Goal: Feedback & Contribution: Submit feedback/report problem

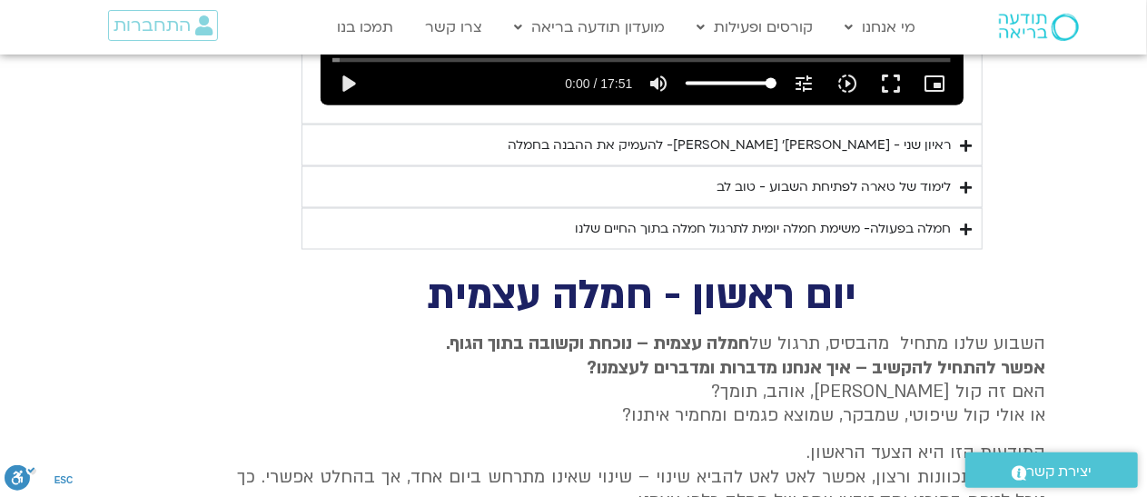
scroll to position [1362, 0]
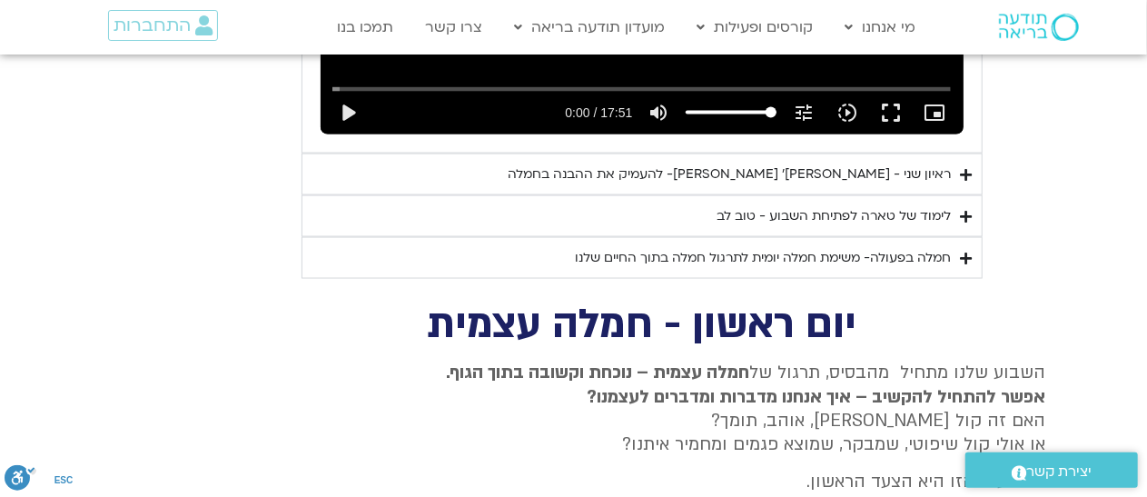
click at [836, 205] on div "לימוד של טארה לפתיחת השבוע - טוב לב" at bounding box center [834, 216] width 234 height 22
click at [828, 205] on div "לימוד של טארה לפתיחת השבוע - טוב לב" at bounding box center [834, 216] width 234 height 22
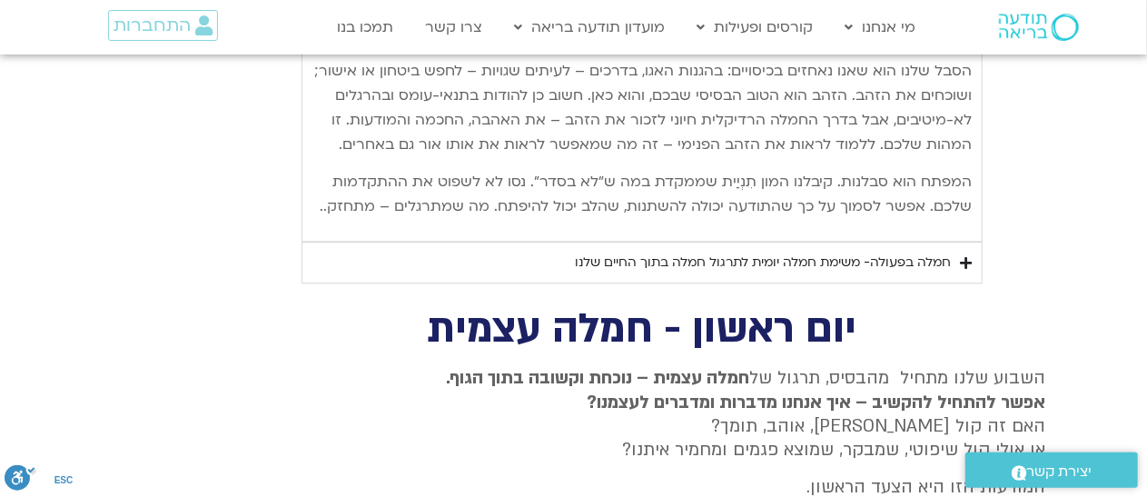
scroll to position [2270, 0]
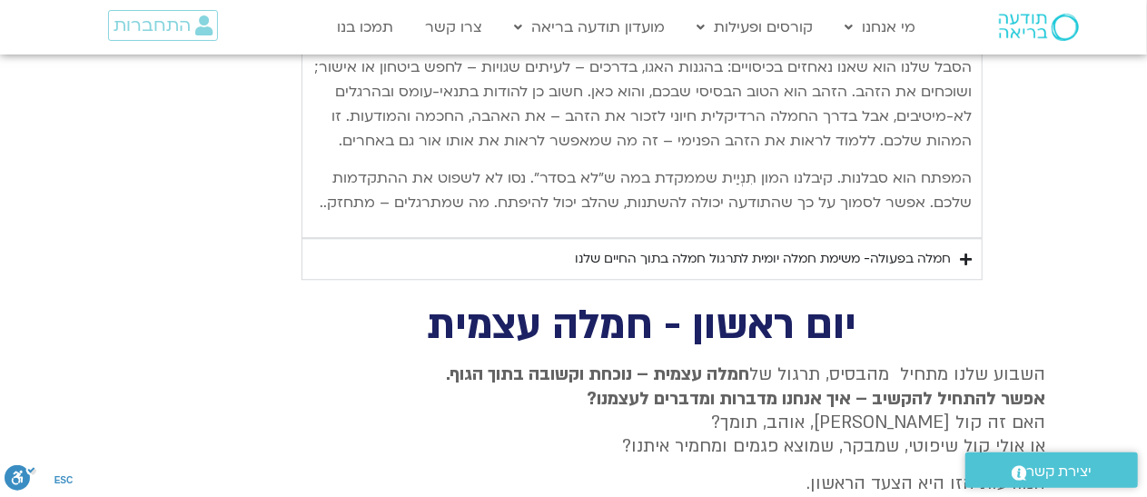
click at [959, 238] on summary "חמלה בפעולה- משימת חמלה יומית לתרגול חמלה בתוך החיים שלנו" at bounding box center [641, 259] width 681 height 42
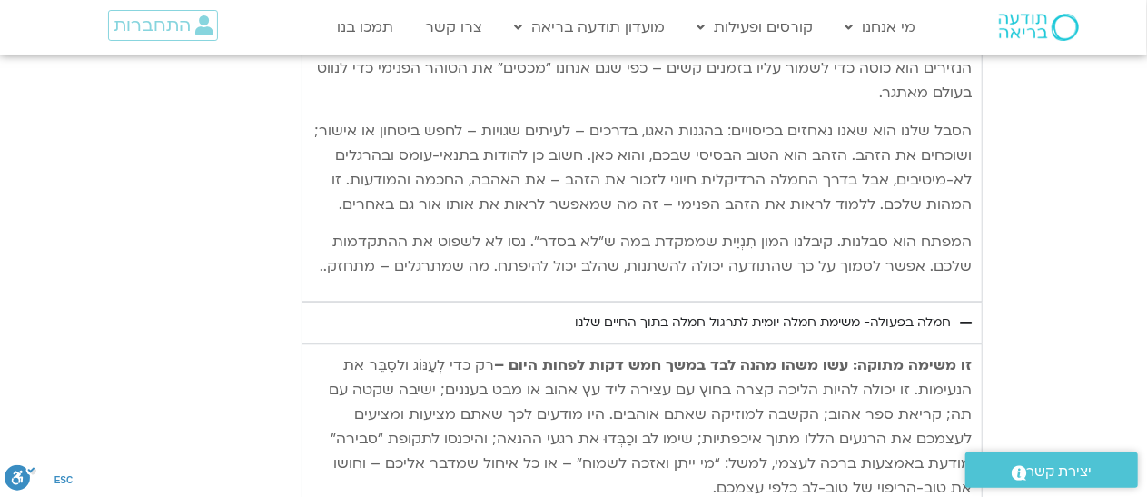
scroll to position [2179, 0]
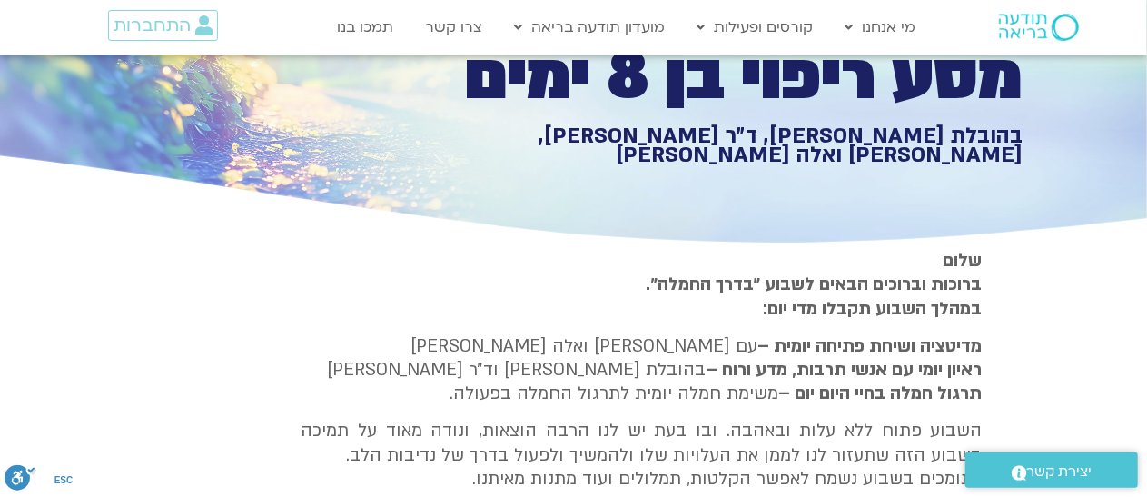
scroll to position [91, 0]
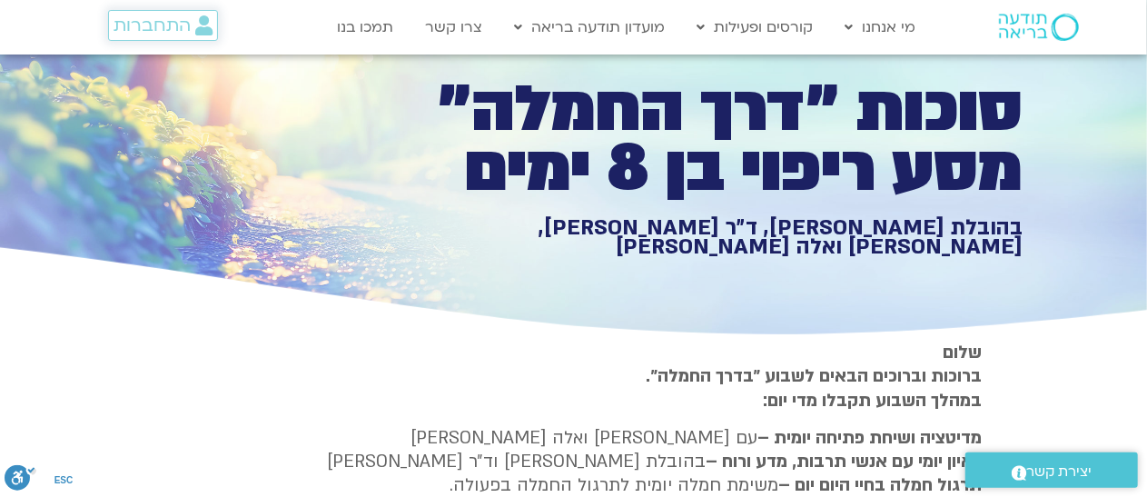
click at [153, 26] on span "התחברות" at bounding box center [151, 25] width 77 height 20
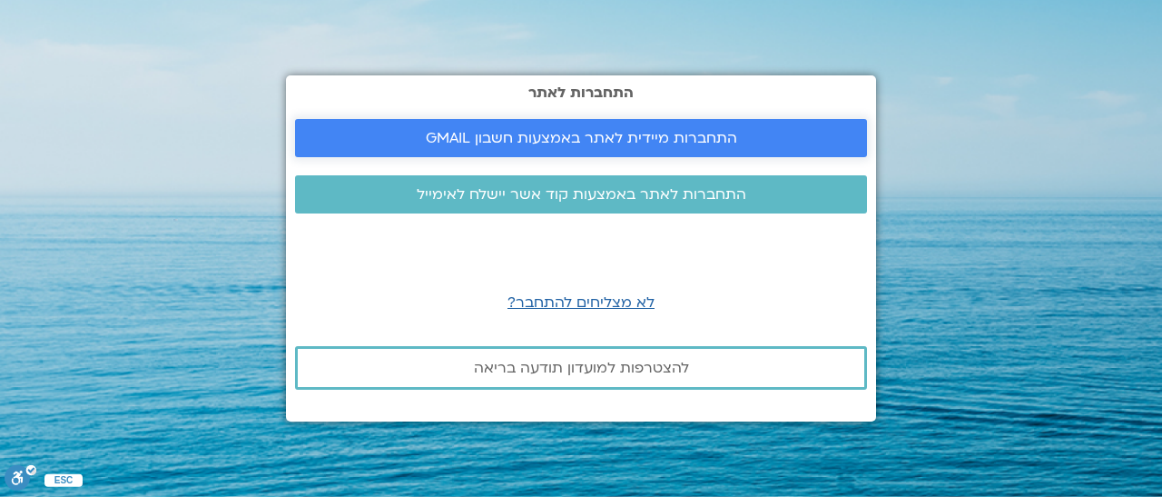
click at [563, 135] on span "התחברות מיידית לאתר באמצעות חשבון GMAIL" at bounding box center [581, 138] width 311 height 16
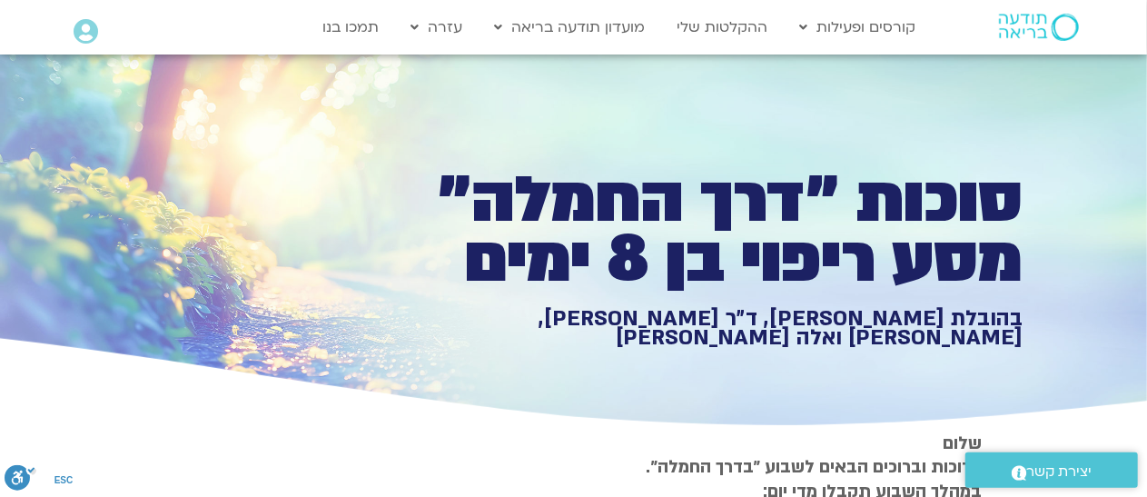
click at [84, 30] on icon at bounding box center [86, 31] width 25 height 25
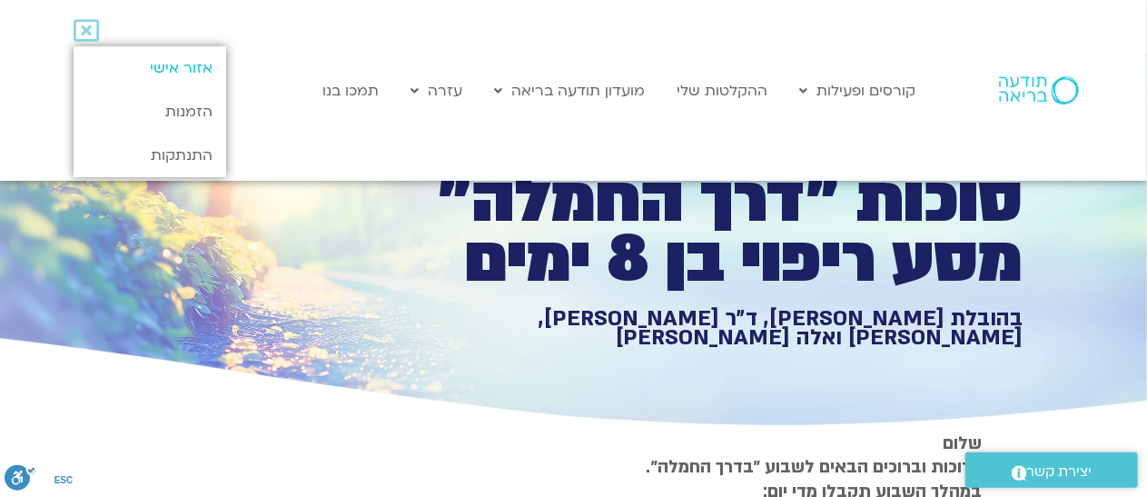
click at [191, 67] on link "אזור אישי" at bounding box center [150, 68] width 152 height 44
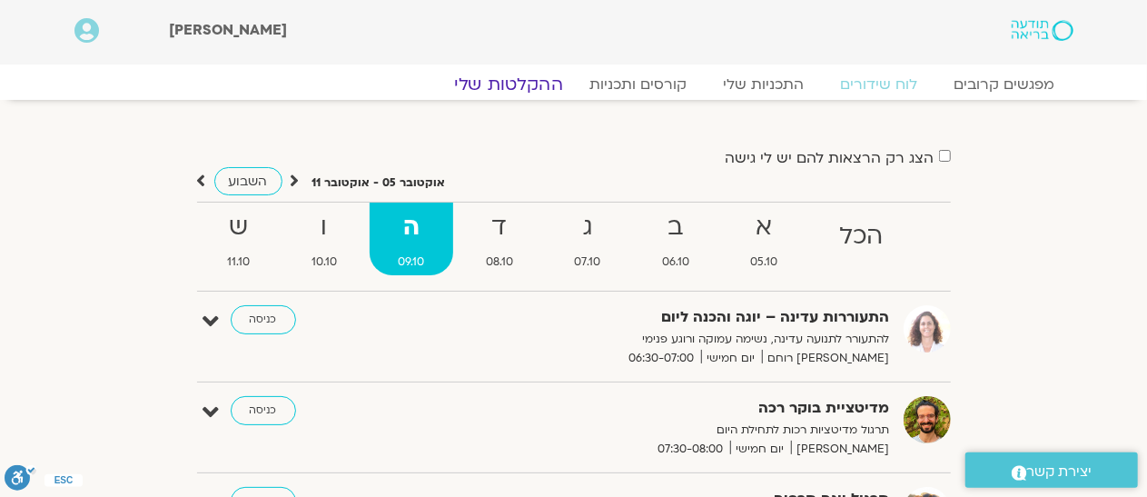
click at [507, 79] on link "ההקלטות שלי" at bounding box center [508, 85] width 153 height 22
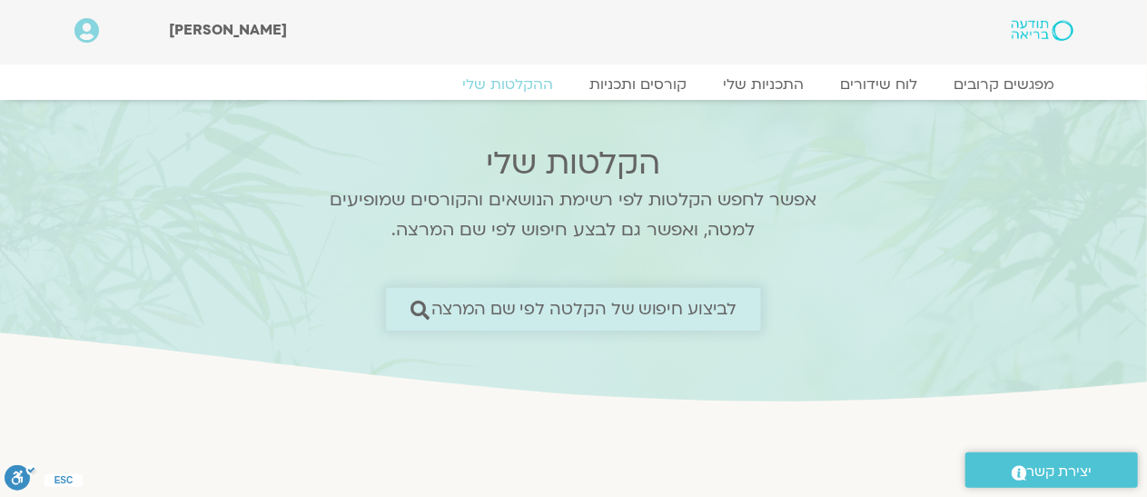
click at [632, 306] on span "לביצוע חיפוש של הקלטה לפי שם המרצה" at bounding box center [583, 309] width 306 height 19
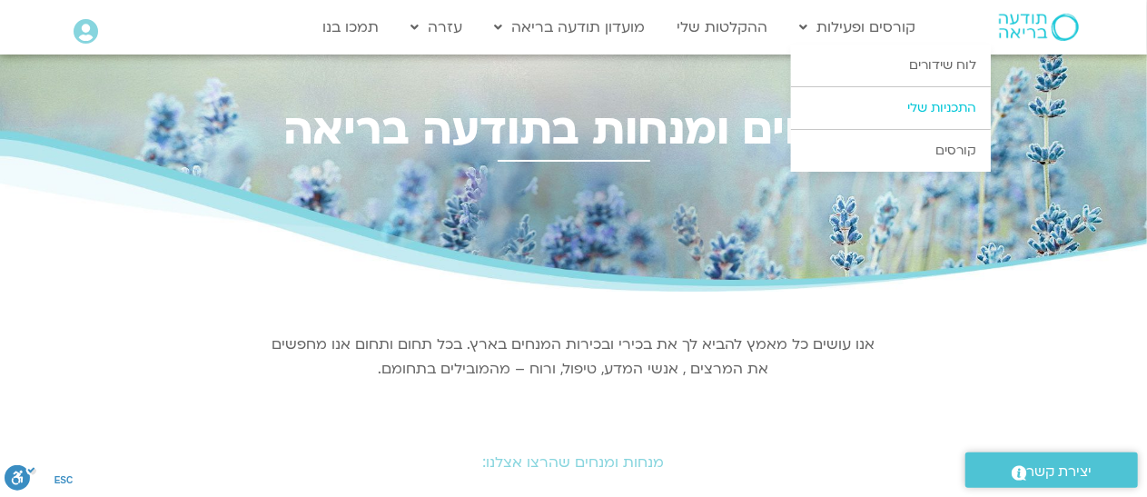
click at [892, 110] on link "התכניות שלי" at bounding box center [891, 108] width 200 height 42
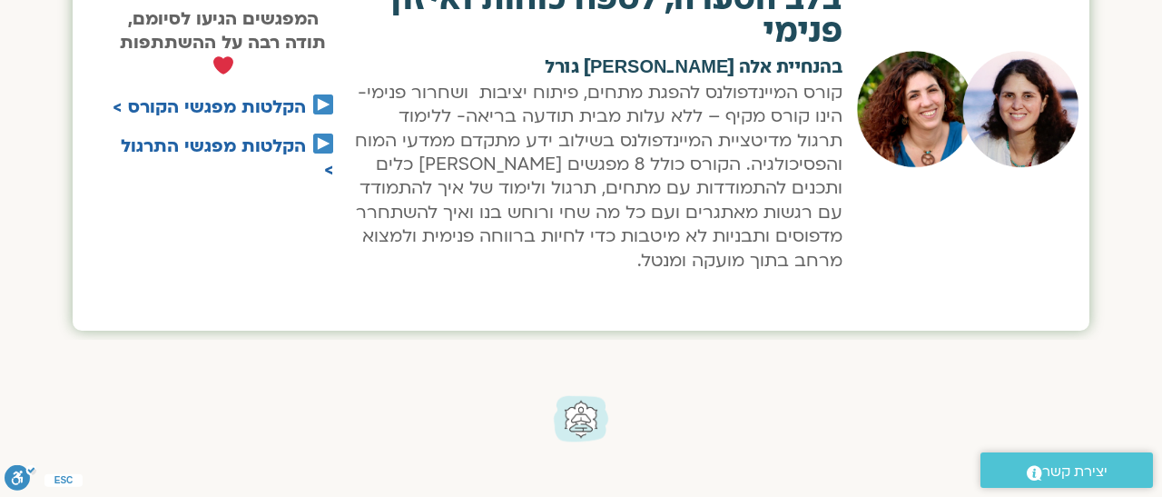
scroll to position [803, 0]
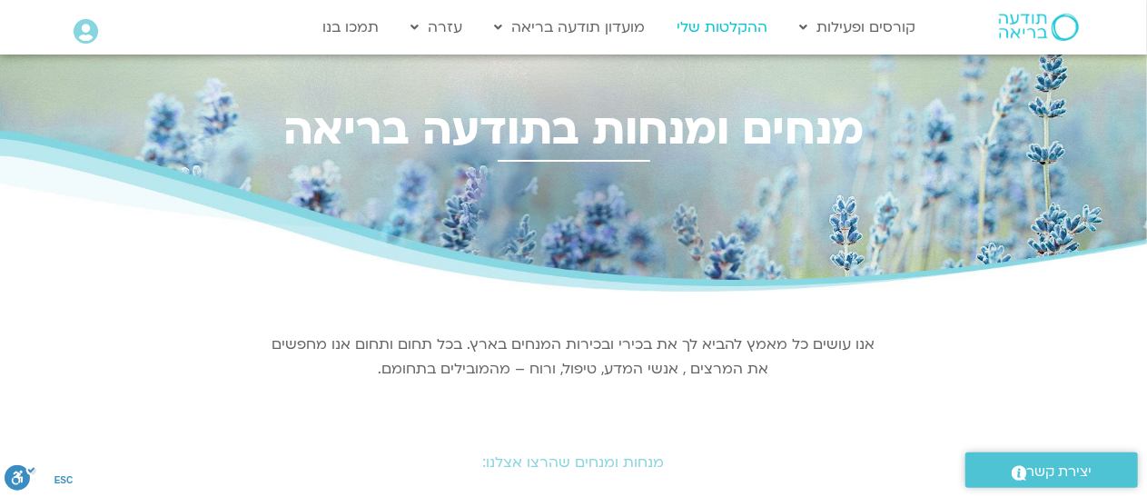
drag, startPoint x: 0, startPoint y: 0, endPoint x: 709, endPoint y: 29, distance: 709.7
click at [709, 29] on link "ההקלטות שלי" at bounding box center [722, 27] width 109 height 35
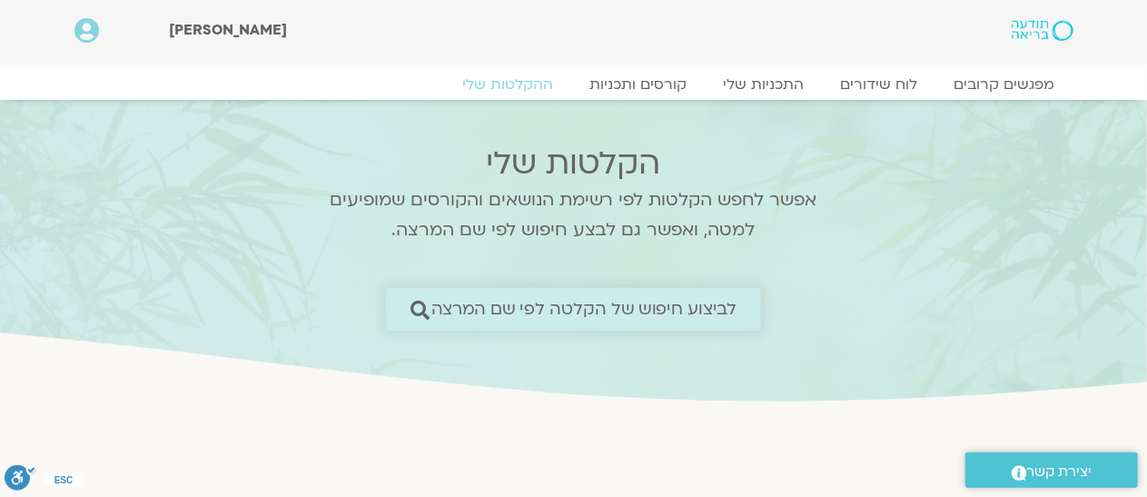
click at [671, 296] on link "לביצוע חיפוש של הקלטה לפי שם המרצה" at bounding box center [573, 309] width 375 height 43
click at [722, 315] on span "לביצוע חיפוש של הקלטה לפי שם המרצה" at bounding box center [583, 309] width 306 height 19
click at [708, 315] on span "לביצוע חיפוש של הקלטה לפי שם המרצה" at bounding box center [583, 309] width 306 height 19
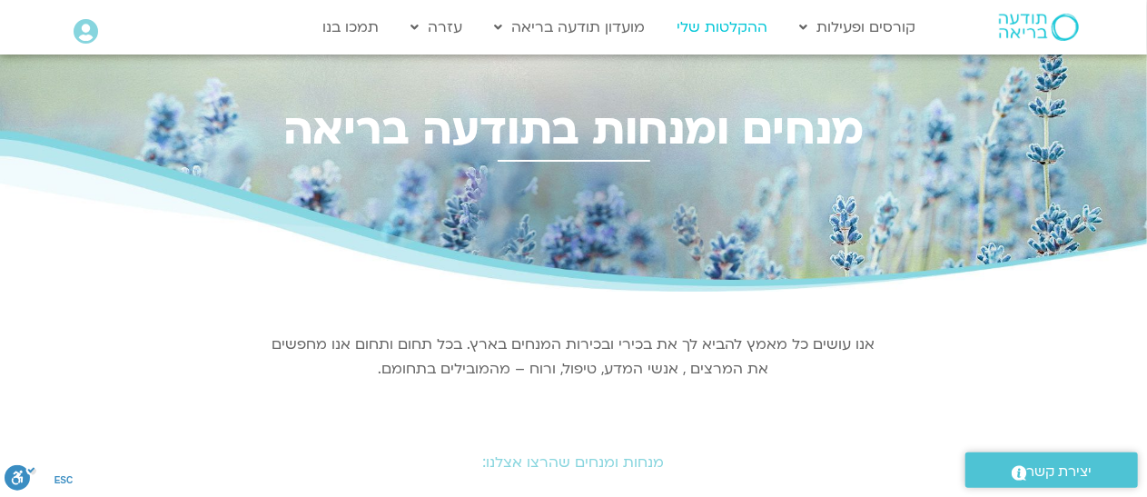
click at [717, 34] on link "ההקלטות שלי" at bounding box center [722, 27] width 109 height 35
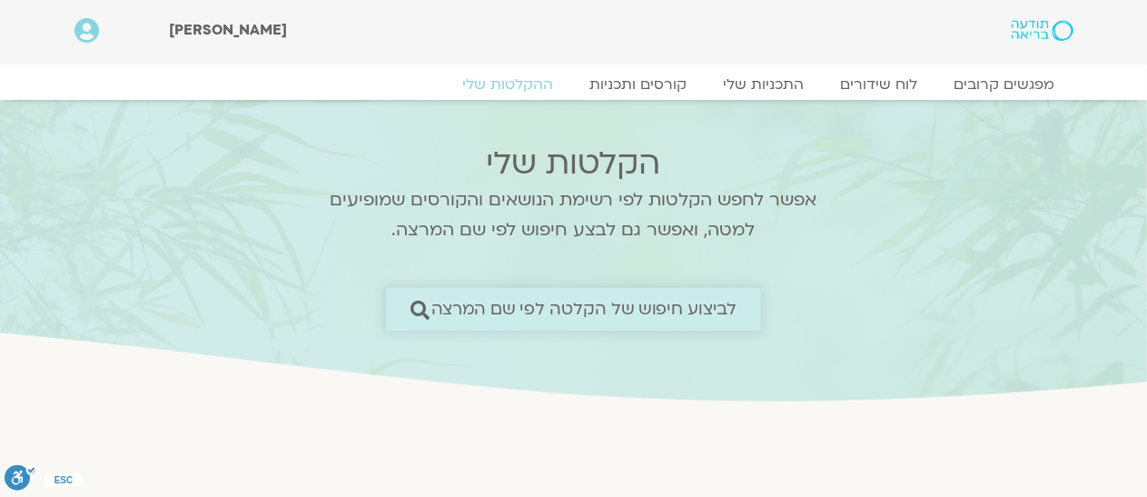
click at [675, 312] on span "לביצוע חיפוש של הקלטה לפי שם המרצה" at bounding box center [583, 309] width 306 height 19
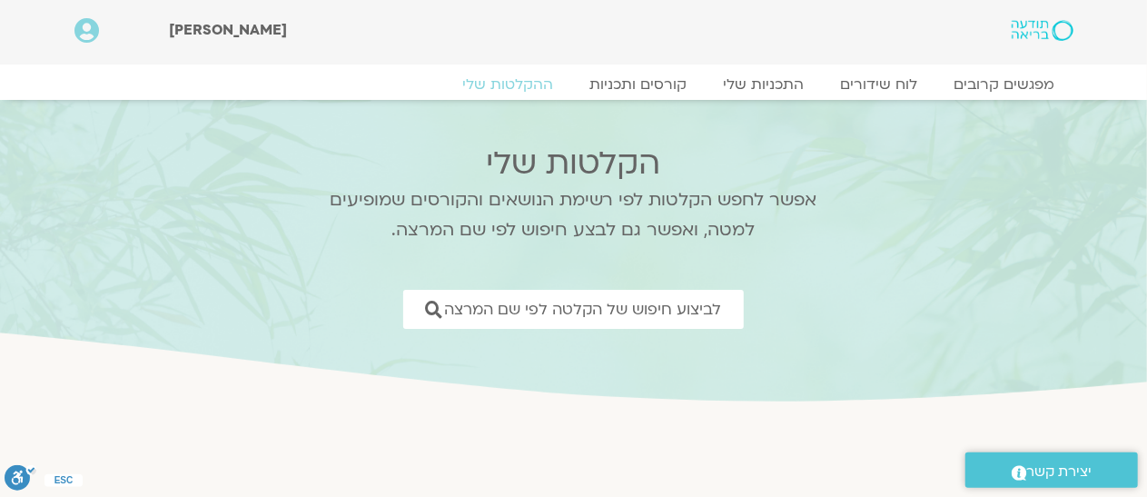
click at [173, 80] on nav "מפגשים קרובים לוח שידורים התכניות שלי קורסים ותכניות ההקלטות שלי" at bounding box center [573, 84] width 999 height 18
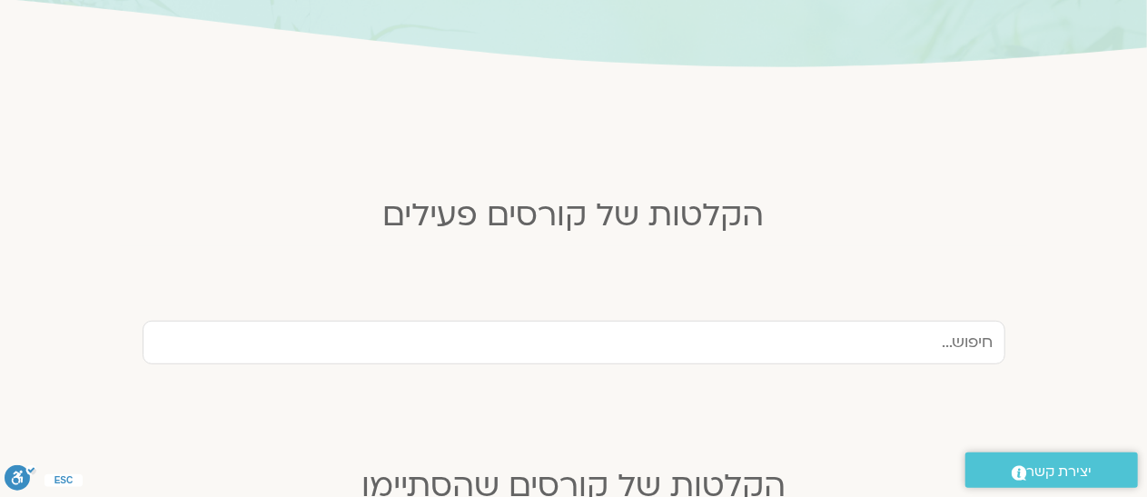
scroll to position [363, 0]
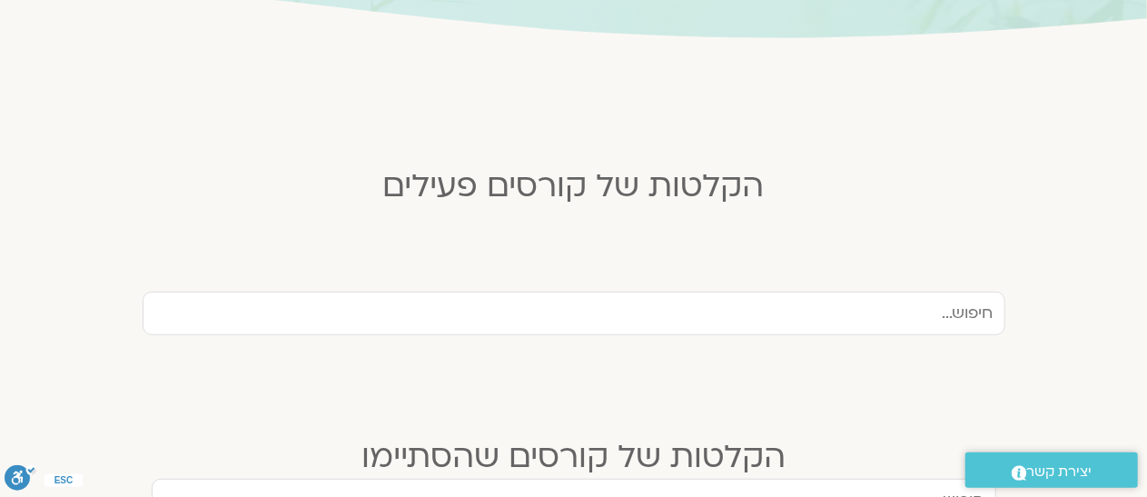
click at [897, 315] on input "text" at bounding box center [574, 313] width 863 height 44
type input "c"
type input "סוכות דרך החמלה"
drag, startPoint x: 855, startPoint y: 310, endPoint x: 1119, endPoint y: 328, distance: 263.9
click at [1119, 328] on section "סוכות דרך החמלה הקלטות של קורסי מיינדפולנס מהעבר קורס מיינדפולנס ספטמבר 2024 בה…" at bounding box center [573, 333] width 1147 height 85
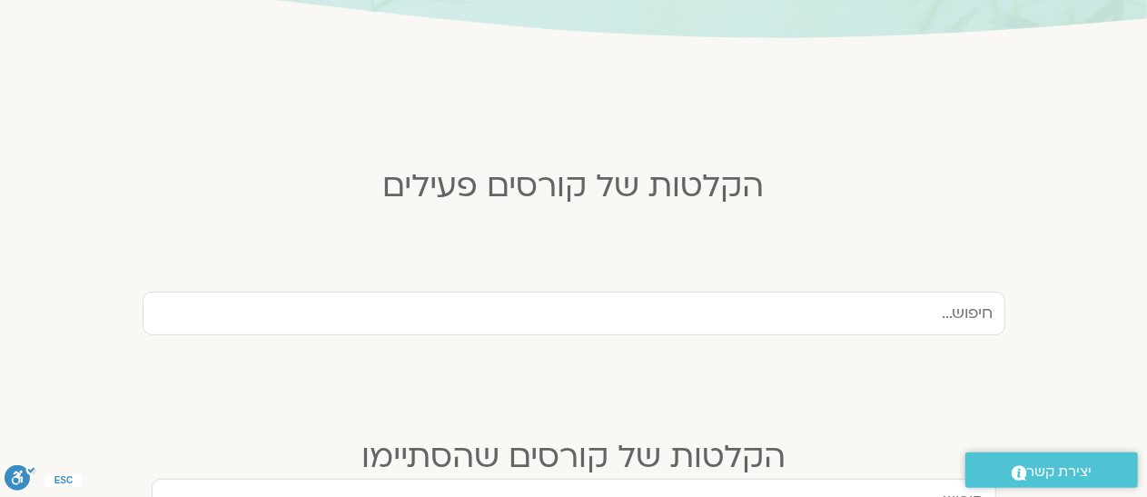
click at [932, 312] on input "text" at bounding box center [574, 313] width 863 height 44
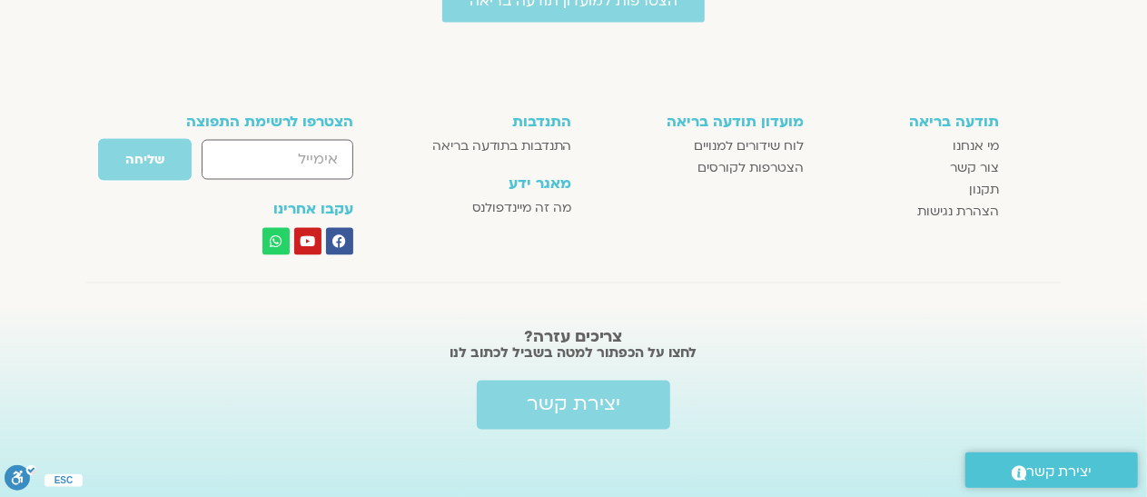
scroll to position [1480, 0]
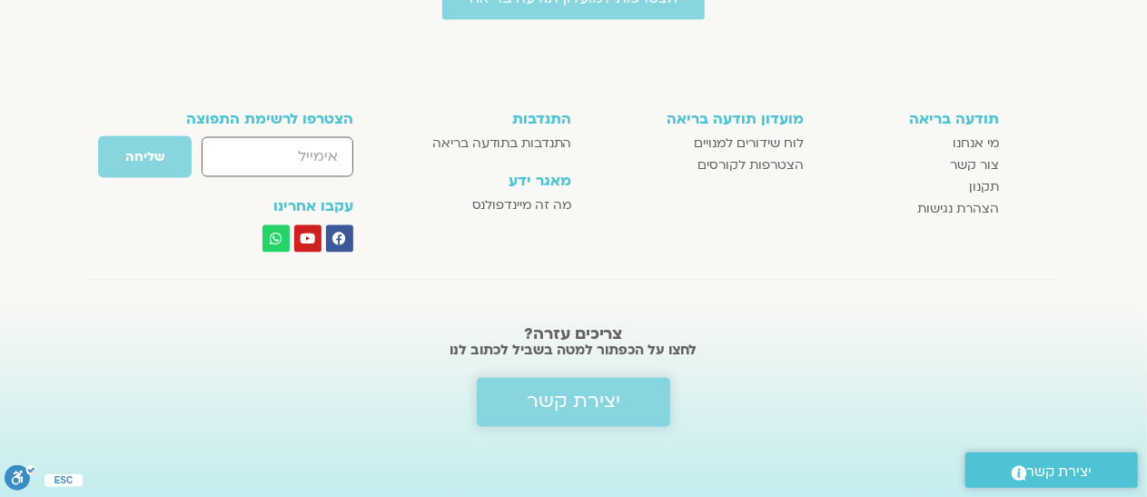
click at [595, 397] on span "יצירת קשר" at bounding box center [574, 402] width 94 height 22
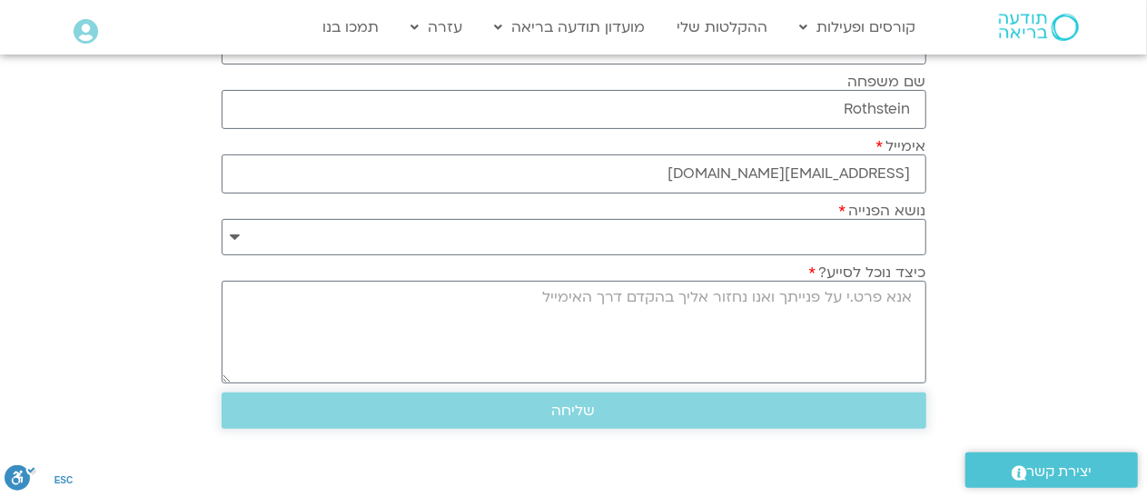
scroll to position [182, 0]
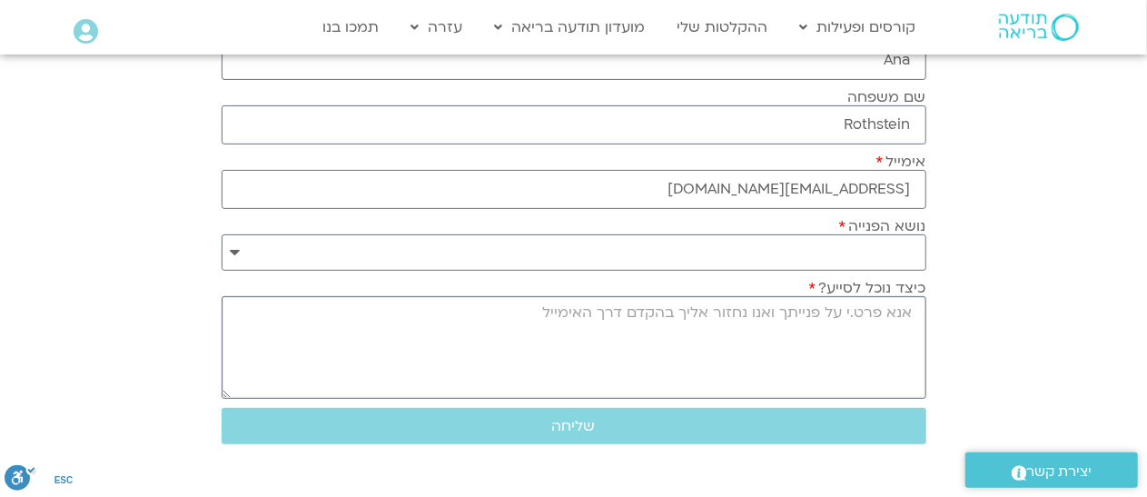
click at [899, 312] on textarea "כיצד נוכל לסייע?" at bounding box center [574, 347] width 705 height 103
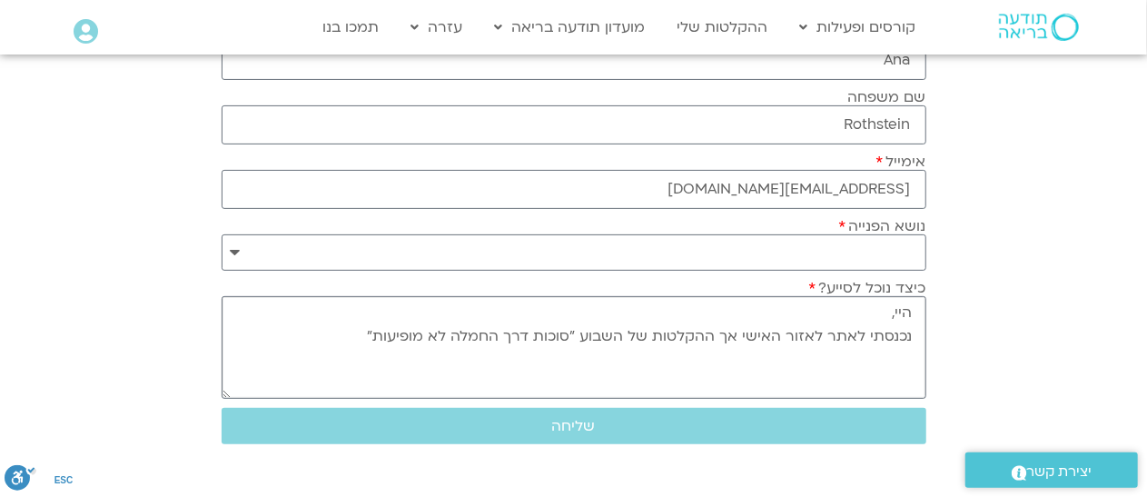
type textarea "היי, נכנסתי לאתר לאזור האישי אך ההקלטות של השבוע "סוכות דרך החמלה לא מופיעות""
click at [231, 247] on select "**********" at bounding box center [574, 252] width 705 height 36
select select "**********"
click at [222, 234] on select "**********" at bounding box center [574, 252] width 705 height 36
click at [341, 331] on textarea "היי, נכנסתי לאתר לאזור האישי אך ההקלטות של השבוע "סוכות דרך החמלה לא מופיעות"" at bounding box center [574, 347] width 705 height 103
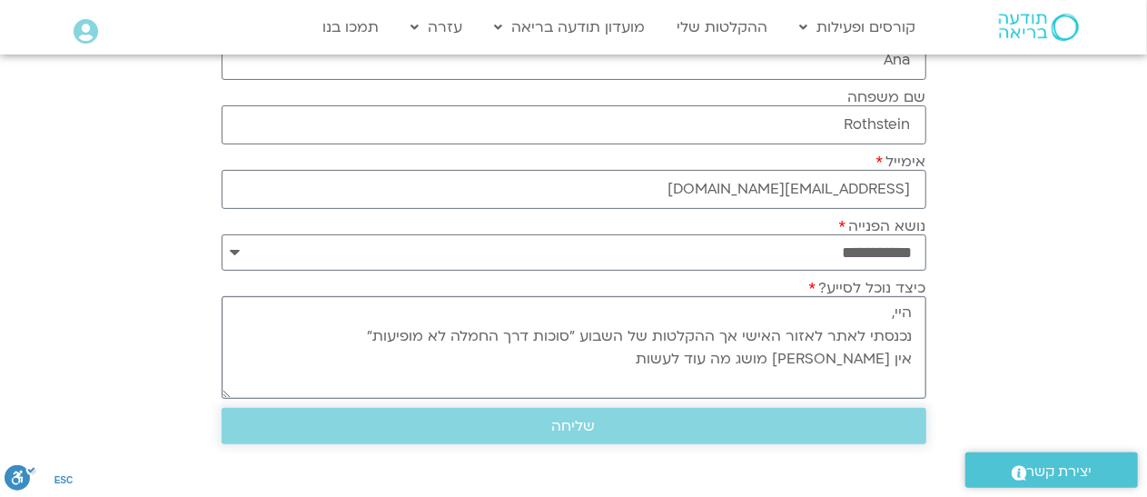
type textarea "היי, נכנסתי לאתר לאזור האישי אך ההקלטות של השבוע "סוכות דרך החמלה לא מופיעות" א…"
click at [571, 428] on span "שליחה" at bounding box center [574, 426] width 44 height 16
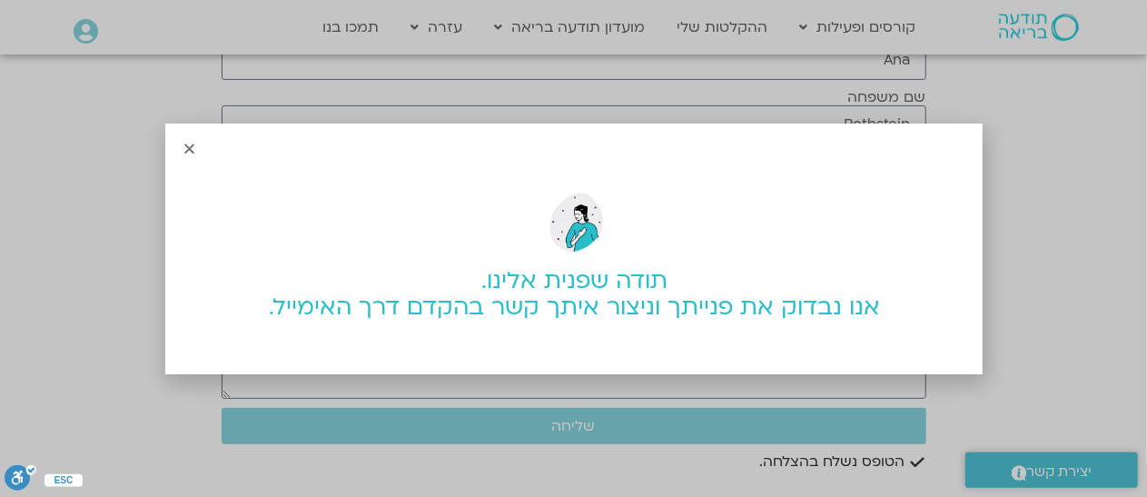
click at [185, 144] on icon "Close" at bounding box center [190, 149] width 14 height 14
